Goal: Check status: Check status

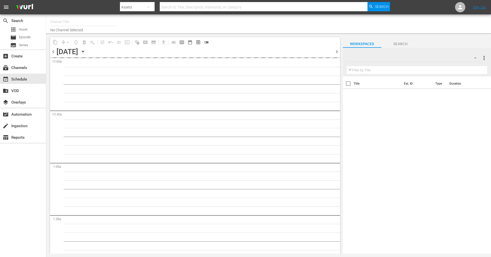
type input "The Film Detective (1847)"
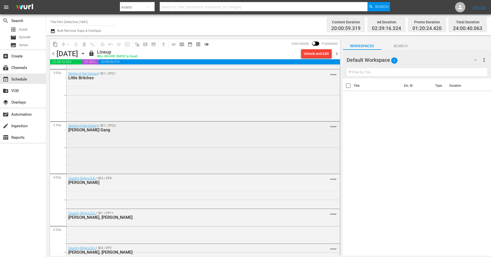
scroll to position [359, 0]
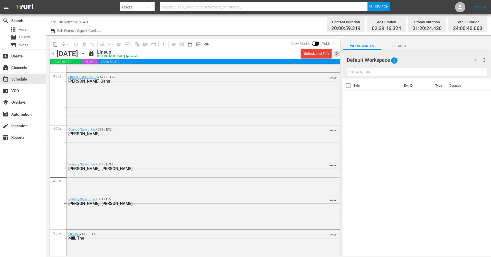
click at [339, 54] on span "chevron_right" at bounding box center [336, 54] width 6 height 6
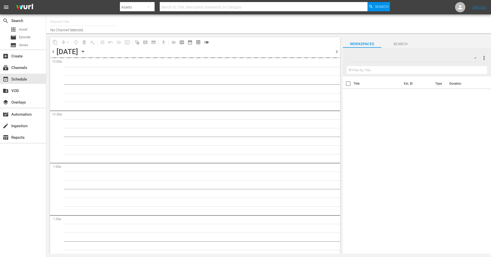
type input "The Film Detective (1847)"
